Goal: Information Seeking & Learning: Learn about a topic

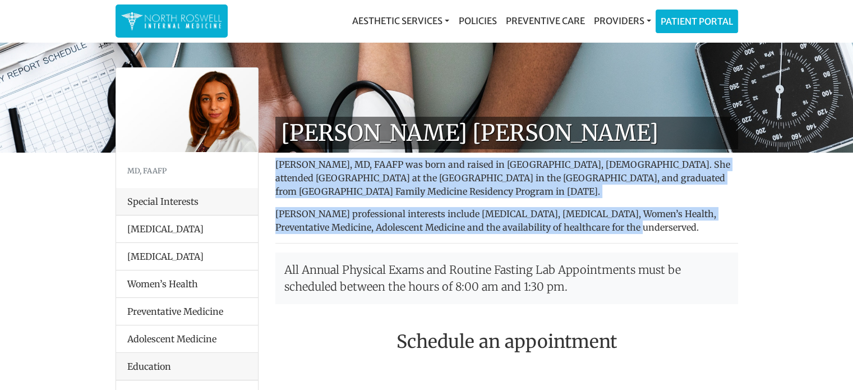
drag, startPoint x: 576, startPoint y: 226, endPoint x: 270, endPoint y: 158, distance: 313.1
click at [307, 176] on p "[PERSON_NAME], MD, FAAFP was born and raised in [GEOGRAPHIC_DATA], [DEMOGRAPHIC…" at bounding box center [506, 178] width 463 height 40
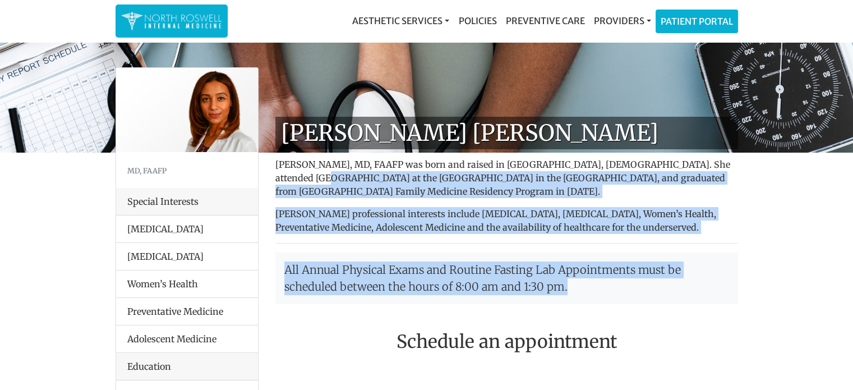
drag, startPoint x: 572, startPoint y: 288, endPoint x: 267, endPoint y: 174, distance: 325.3
click at [330, 190] on p "[PERSON_NAME], MD, FAAFP was born and raised in [GEOGRAPHIC_DATA], [DEMOGRAPHIC…" at bounding box center [506, 178] width 463 height 40
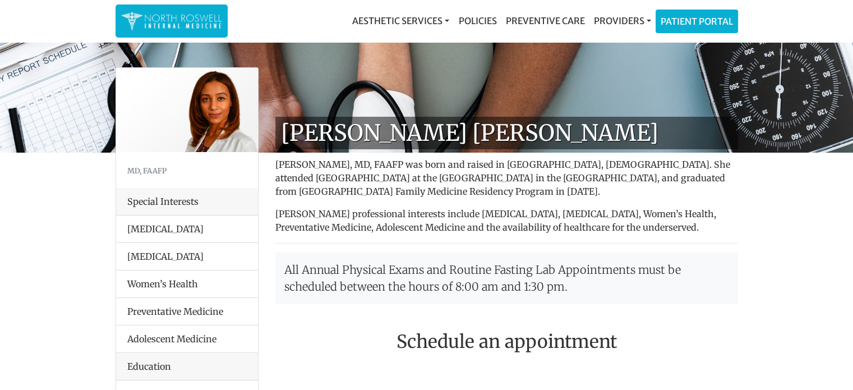
drag, startPoint x: 533, startPoint y: 195, endPoint x: 269, endPoint y: 161, distance: 266.2
click at [363, 170] on p "[PERSON_NAME], MD, FAAFP was born and raised in [GEOGRAPHIC_DATA], [DEMOGRAPHIC…" at bounding box center [506, 178] width 463 height 40
